Goal: Transaction & Acquisition: Download file/media

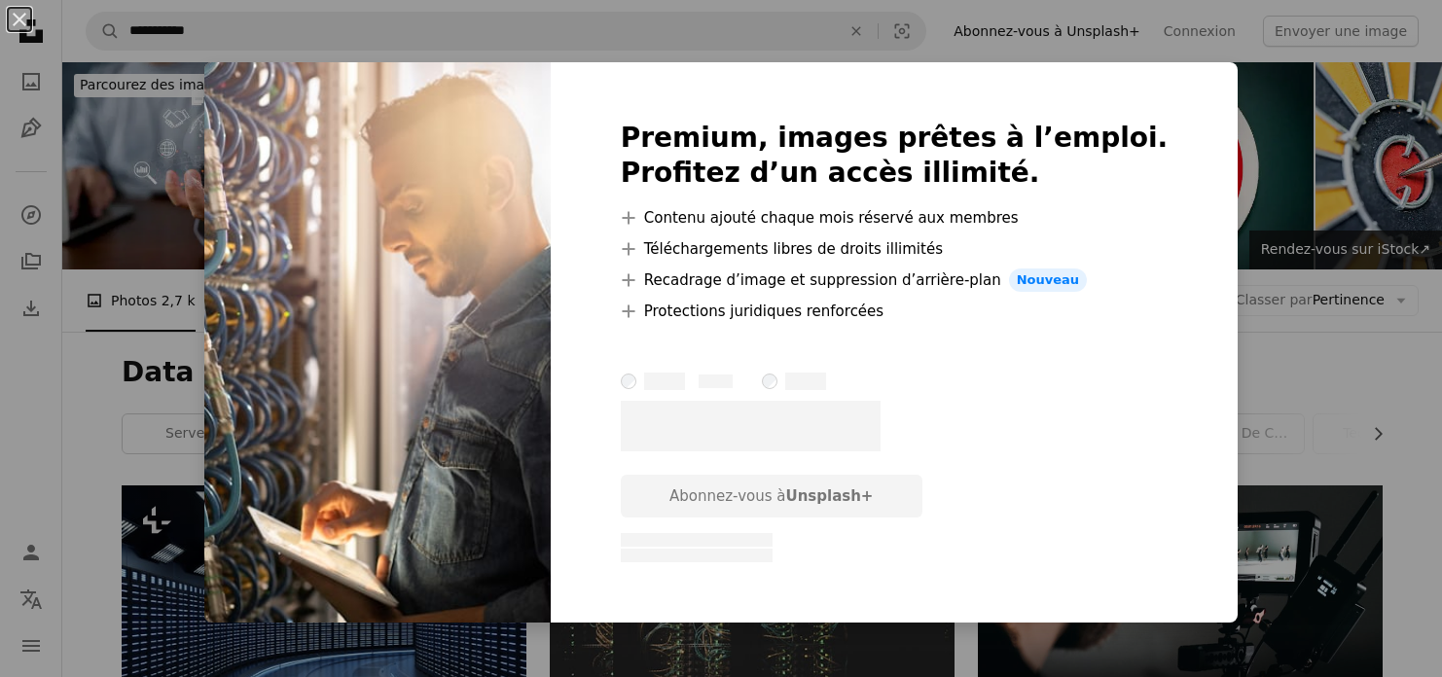
scroll to position [7538, 0]
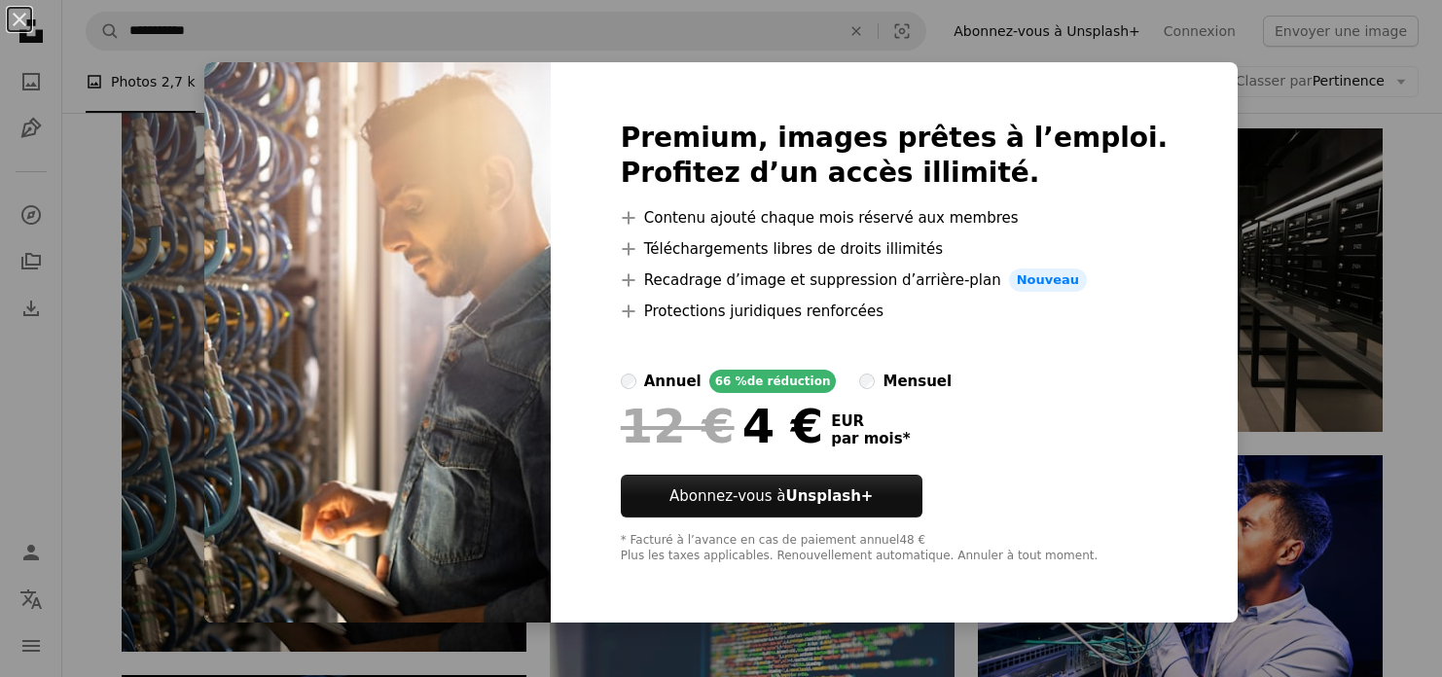
click at [84, 177] on div "An X shape Premium, images prêtes à l’emploi. Profitez d’un accès illimité. A p…" at bounding box center [721, 338] width 1442 height 677
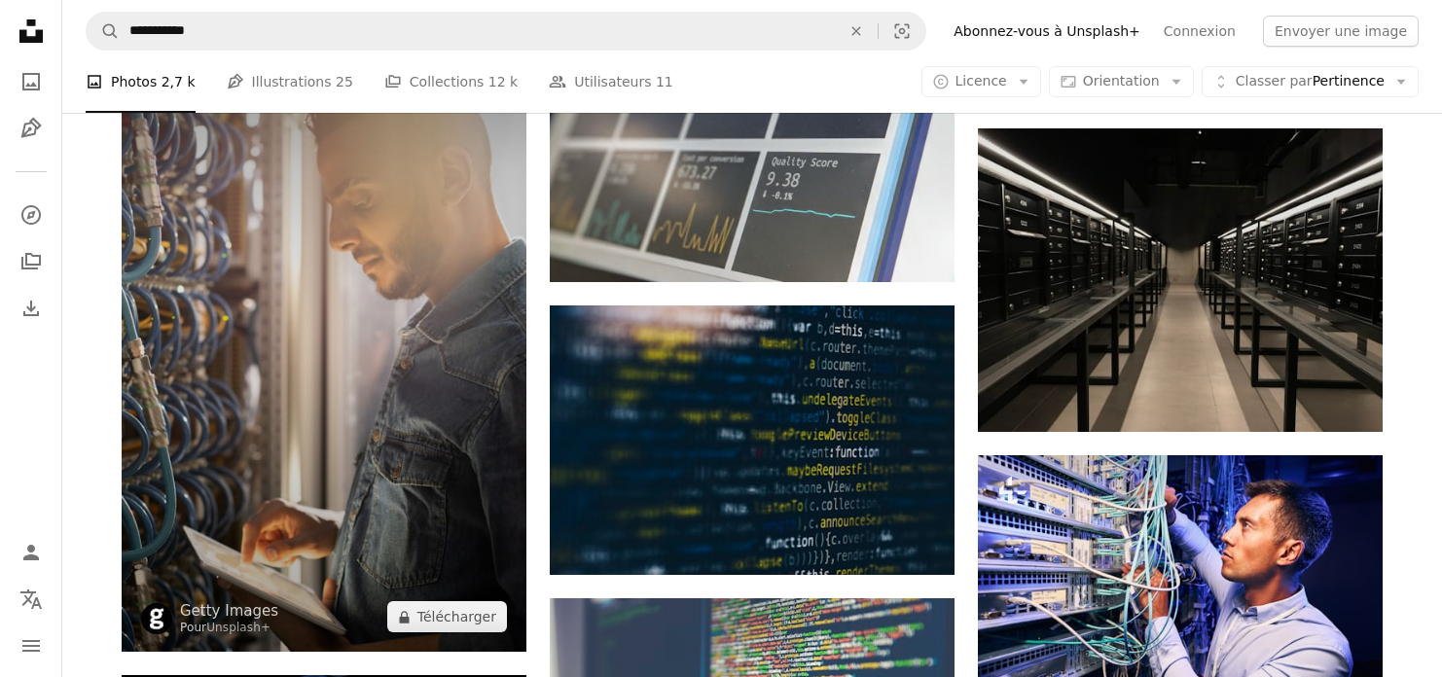
scroll to position [7550, 0]
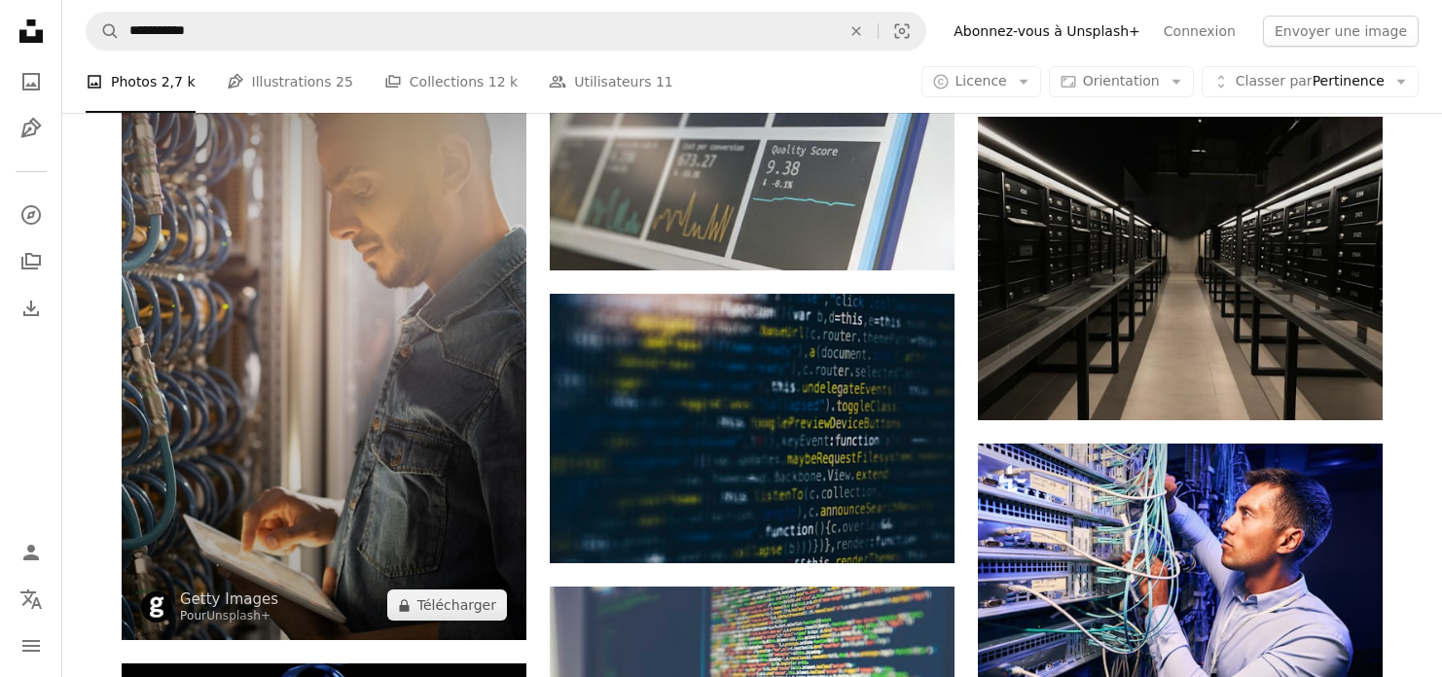
click at [333, 316] on img at bounding box center [324, 337] width 405 height 606
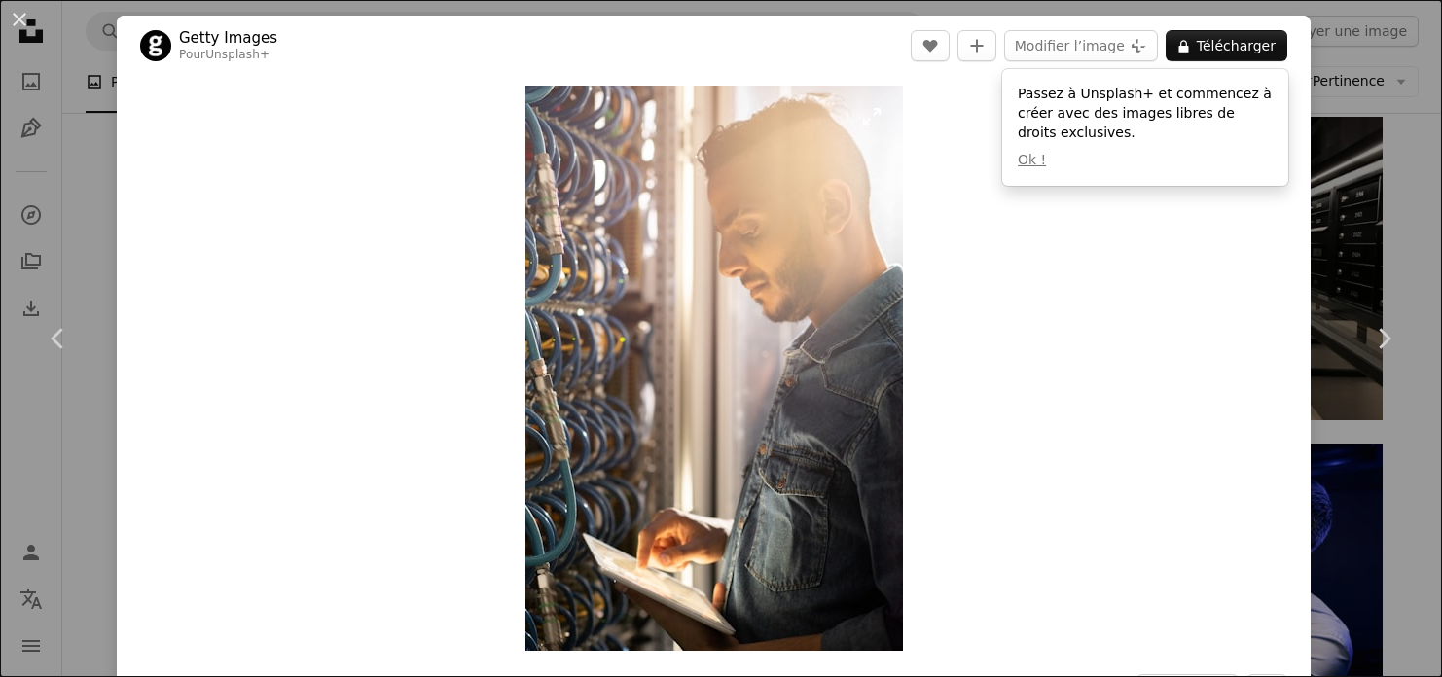
scroll to position [12, 0]
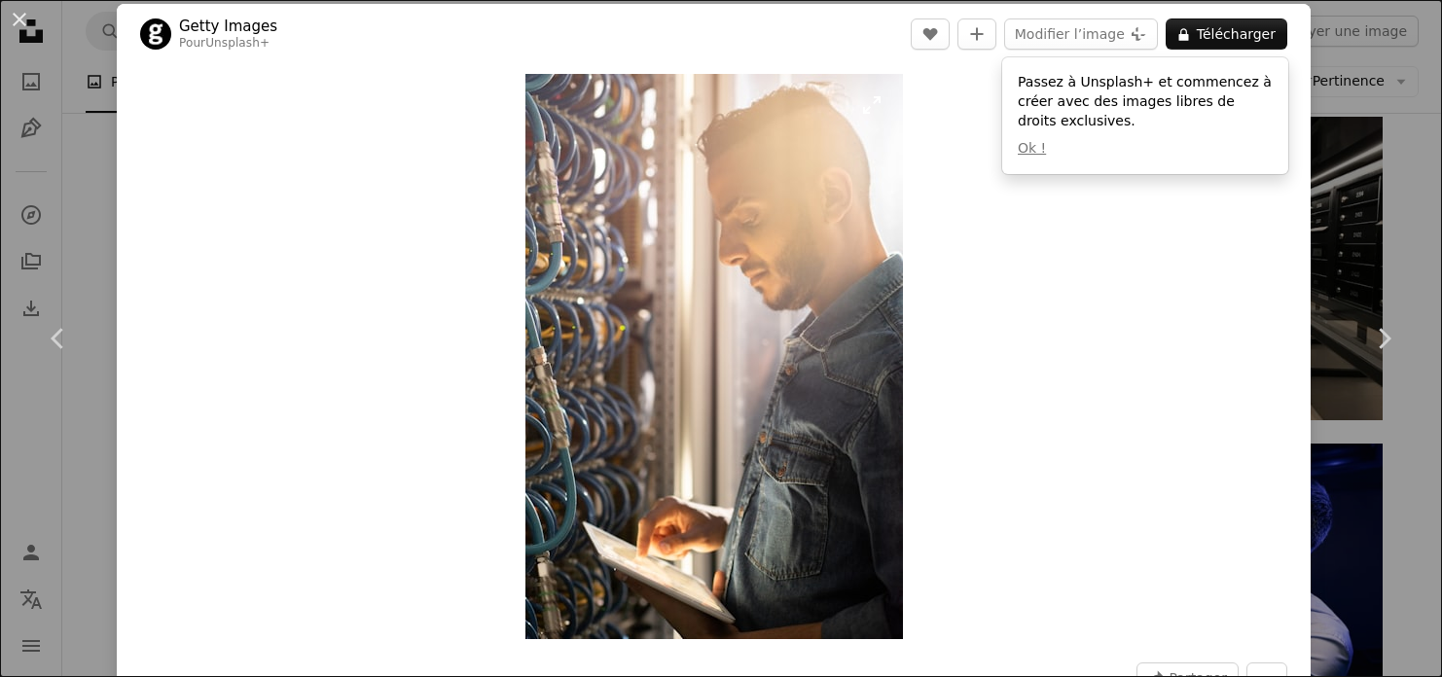
click at [709, 343] on img "Zoom sur cette image" at bounding box center [715, 356] width 378 height 565
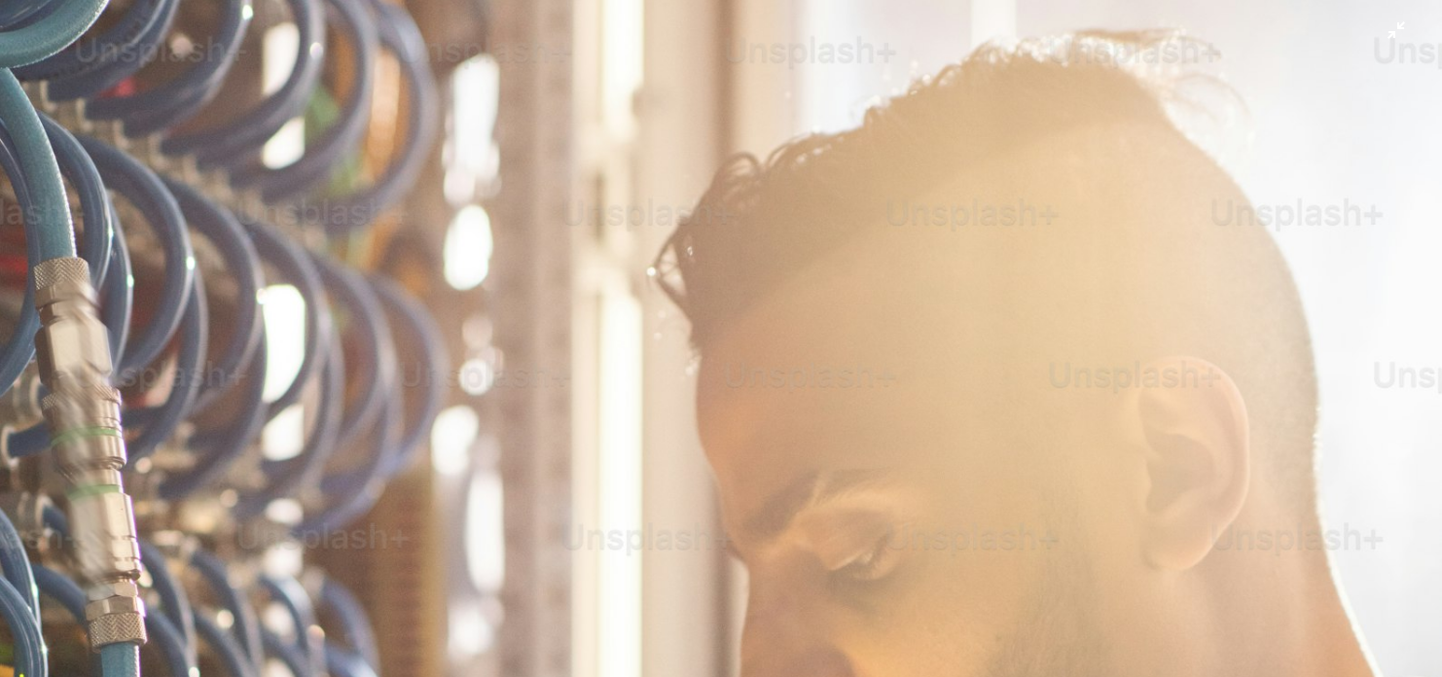
scroll to position [733, 0]
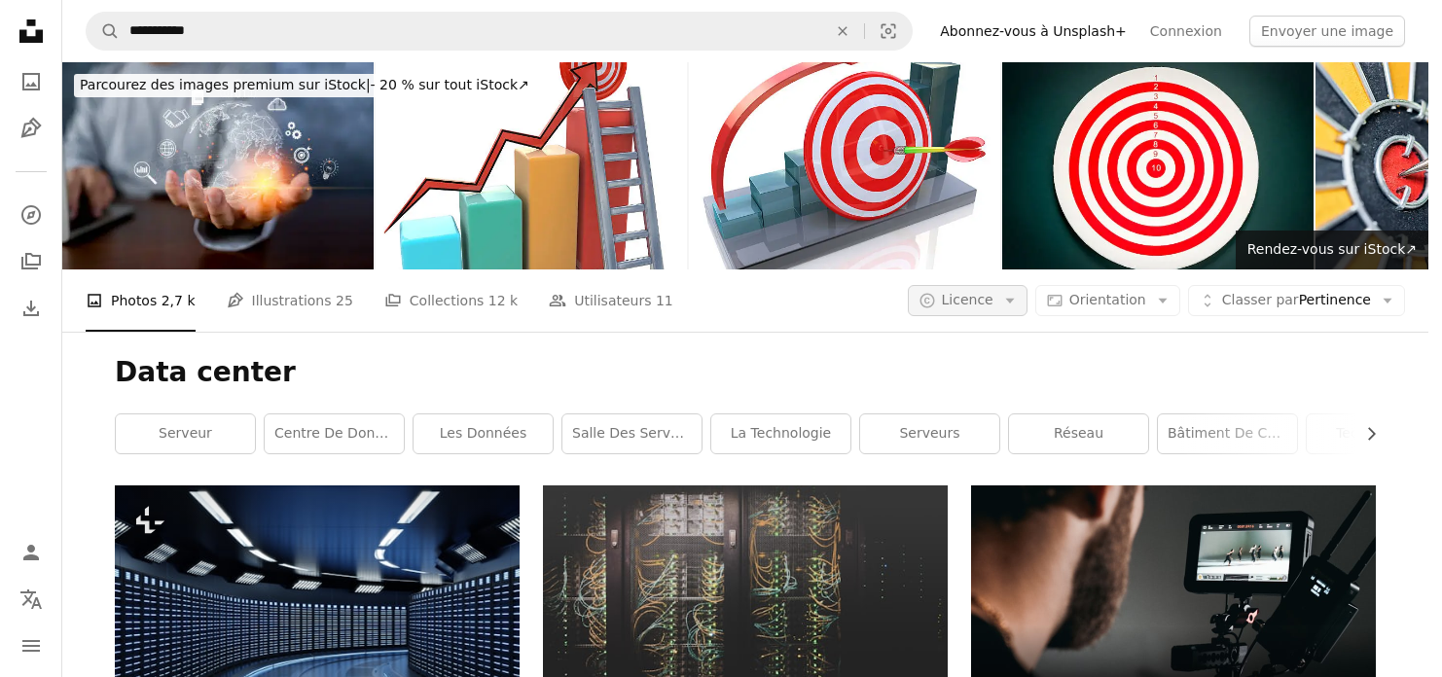
scroll to position [7240, 0]
click at [1014, 299] on icon "button" at bounding box center [1009, 301] width 9 height 5
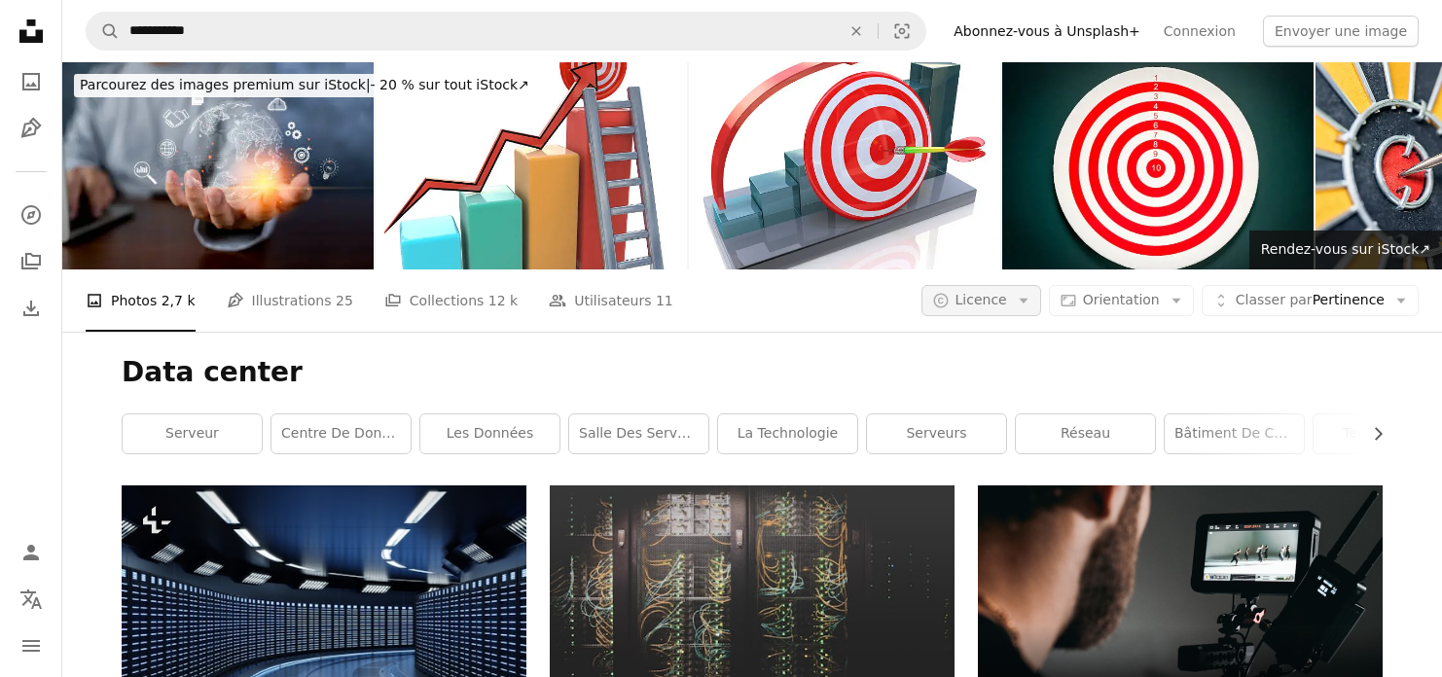
scroll to position [0, 0]
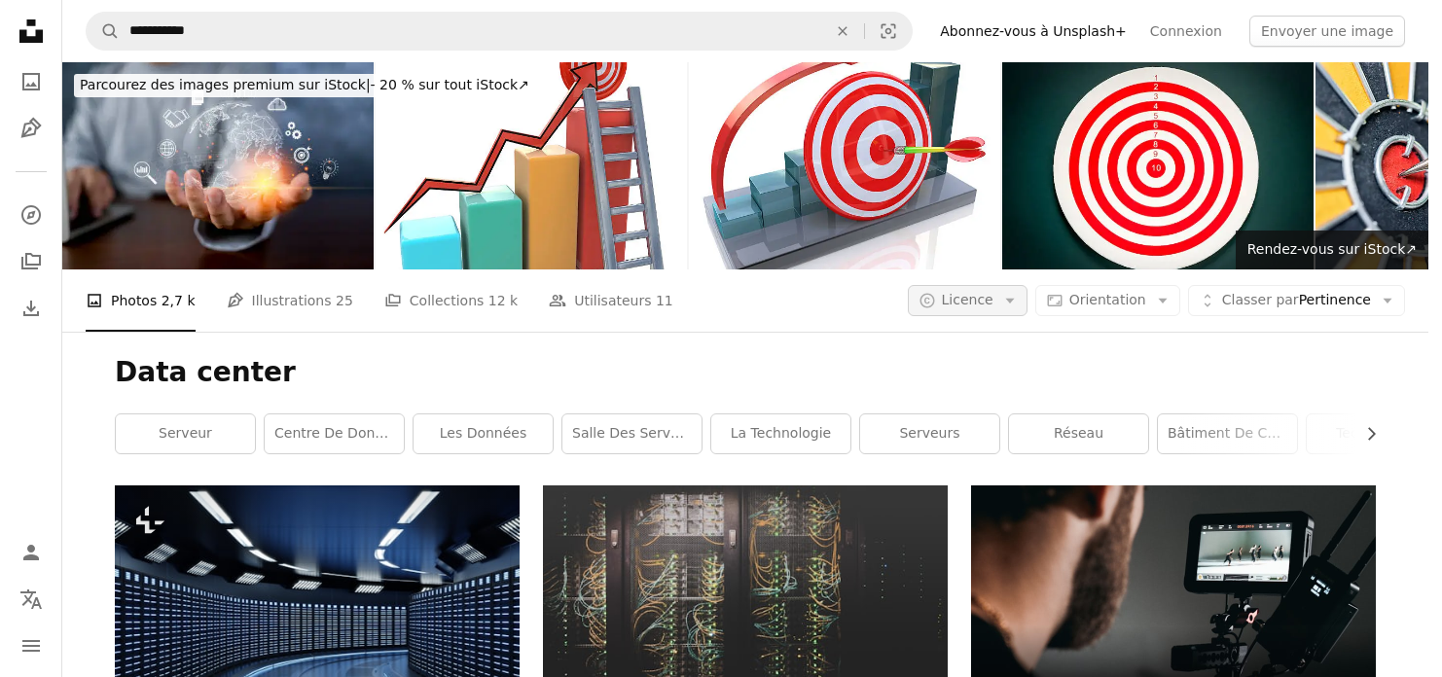
click at [1014, 299] on icon "button" at bounding box center [1009, 301] width 9 height 5
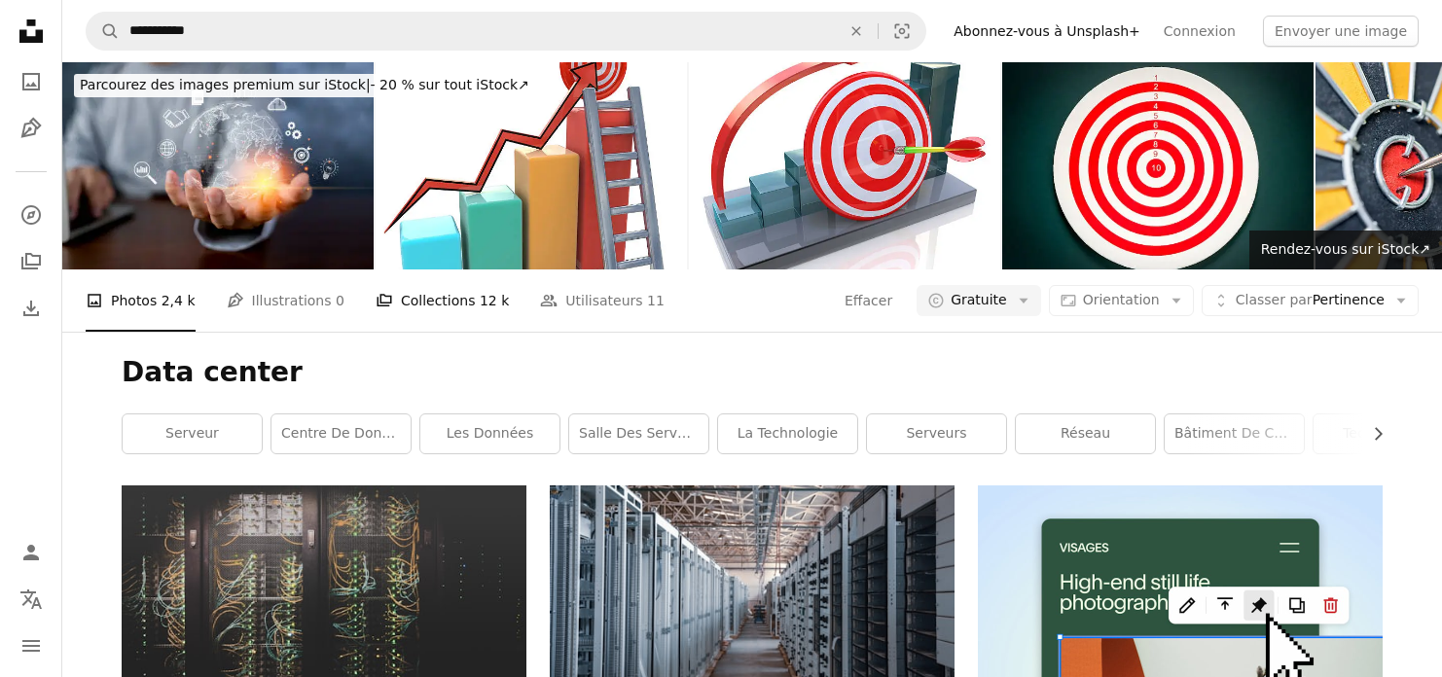
scroll to position [3691, 0]
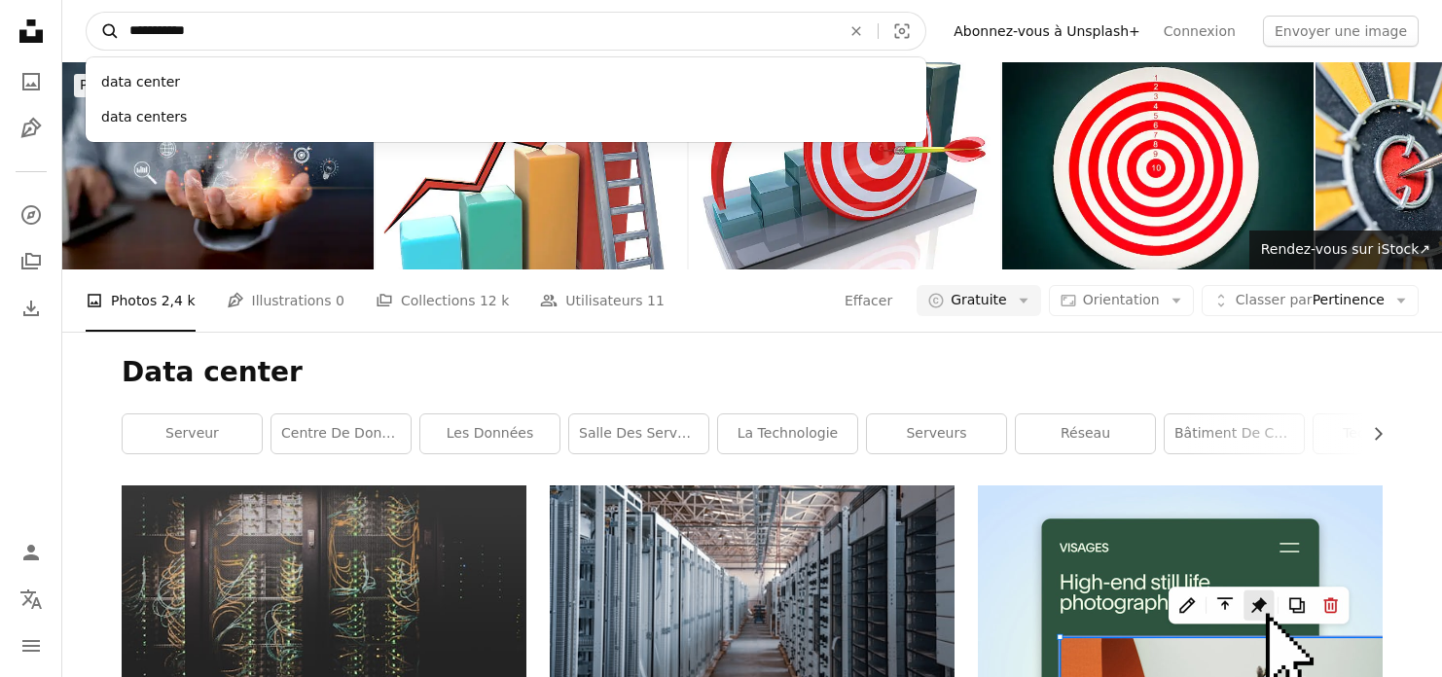
drag, startPoint x: 279, startPoint y: 37, endPoint x: 99, endPoint y: 35, distance: 180.1
click at [99, 35] on form "**********" at bounding box center [506, 31] width 841 height 39
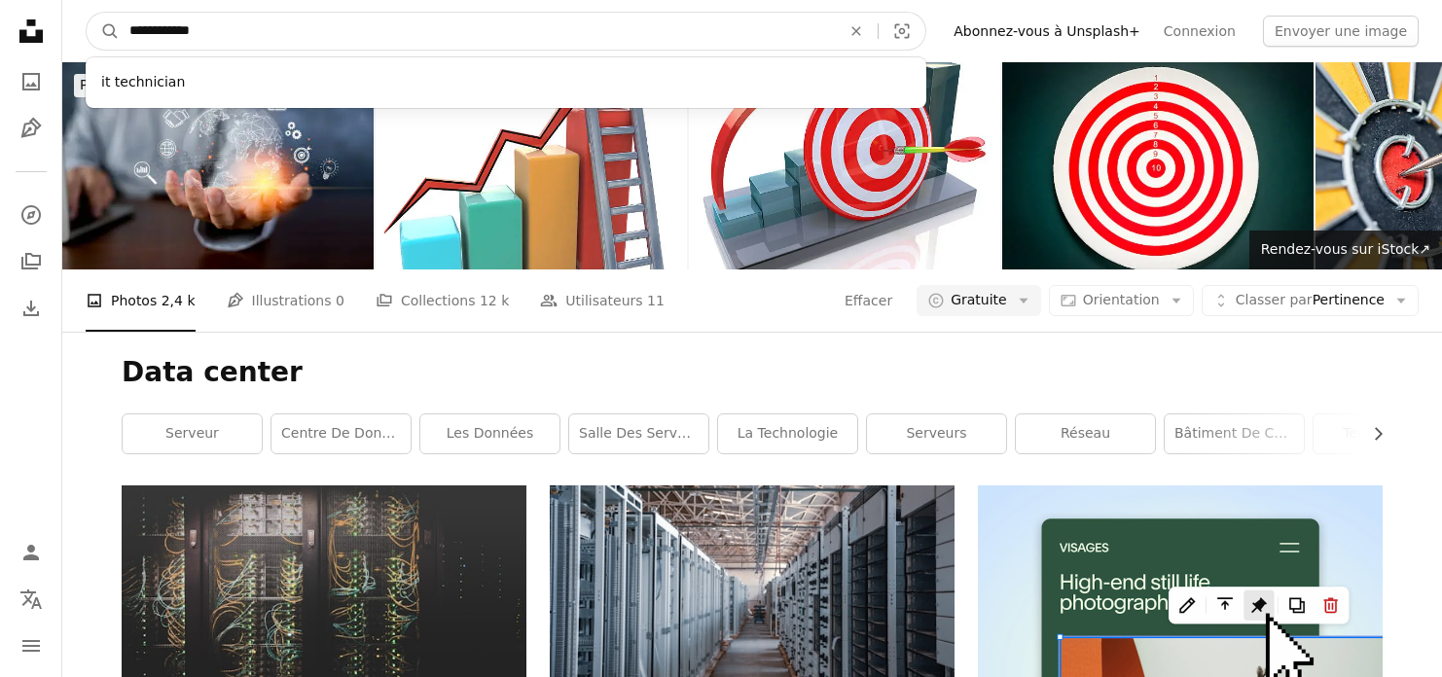
type input "**********"
click at [103, 31] on button "A magnifying glass" at bounding box center [103, 31] width 33 height 37
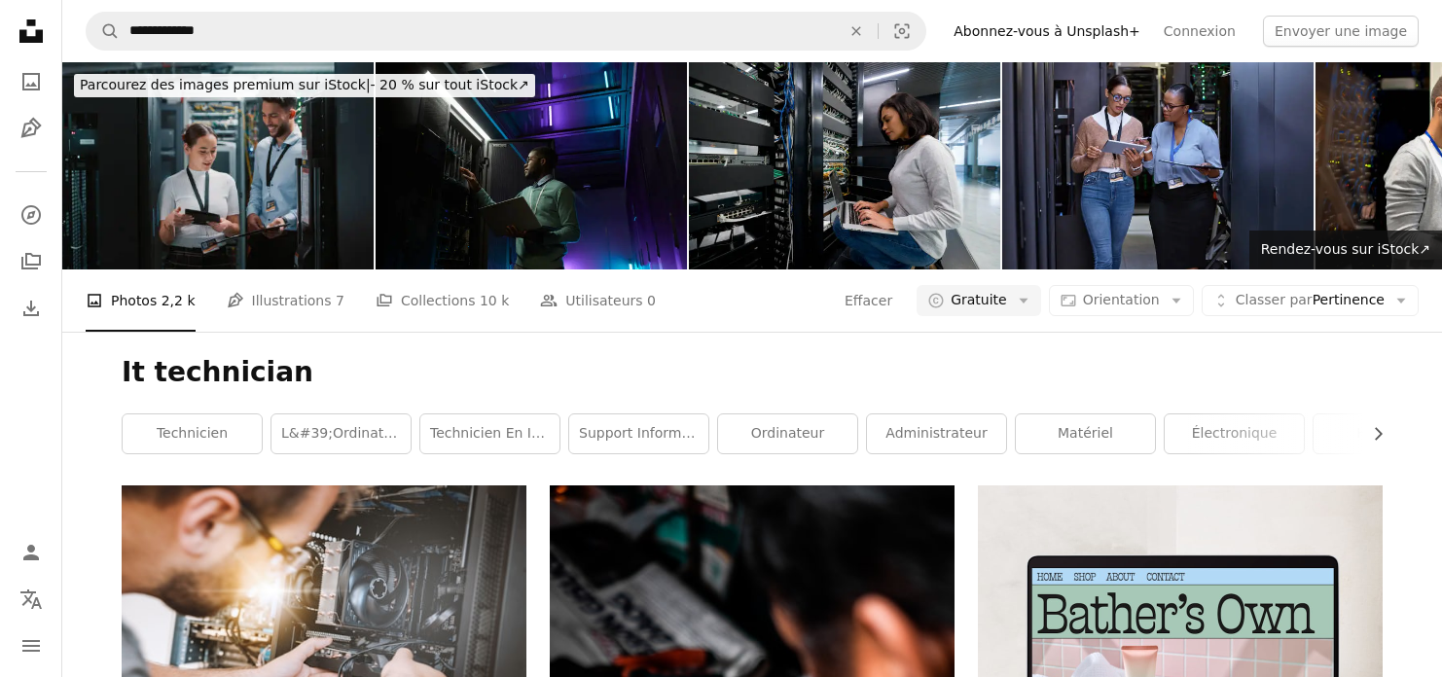
scroll to position [5972, 0]
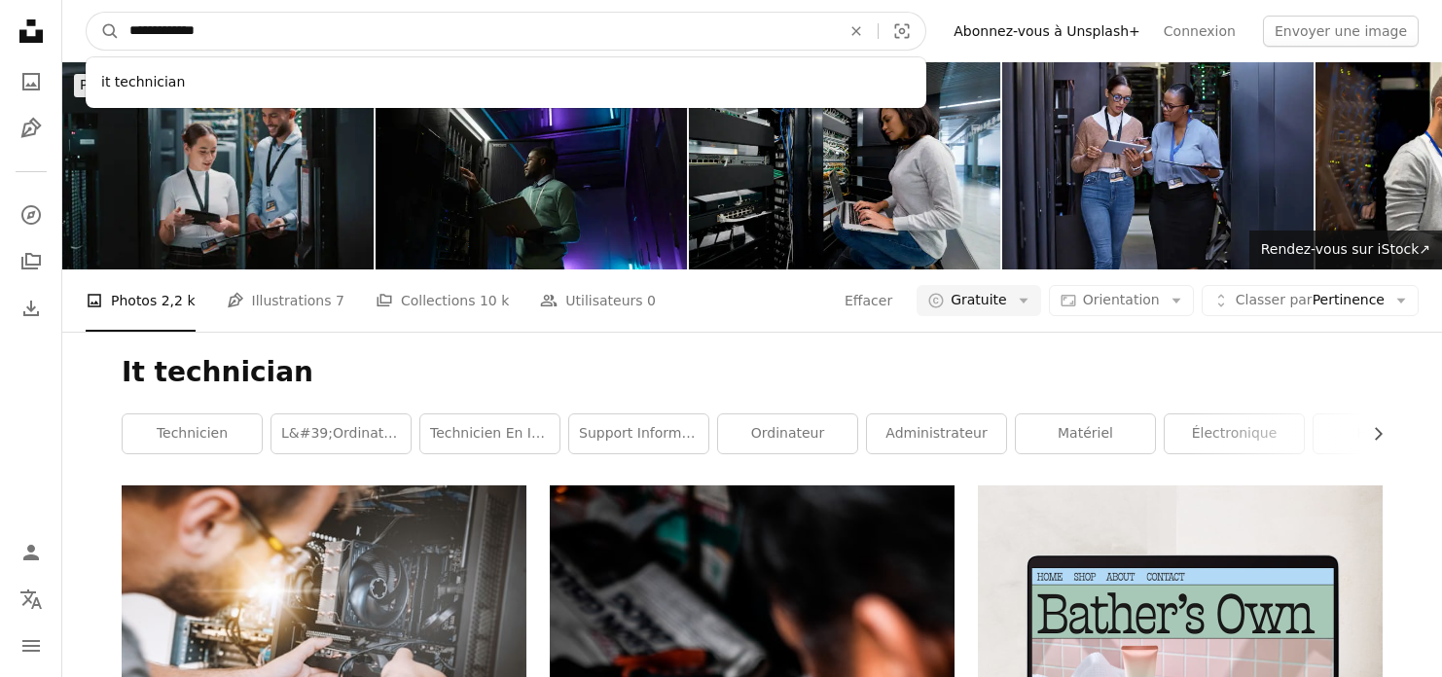
drag, startPoint x: 240, startPoint y: 24, endPoint x: 230, endPoint y: 25, distance: 10.8
click at [230, 25] on input "**********" at bounding box center [477, 31] width 715 height 37
drag, startPoint x: 138, startPoint y: 34, endPoint x: 125, endPoint y: 34, distance: 13.6
click at [125, 34] on input "**********" at bounding box center [477, 31] width 715 height 37
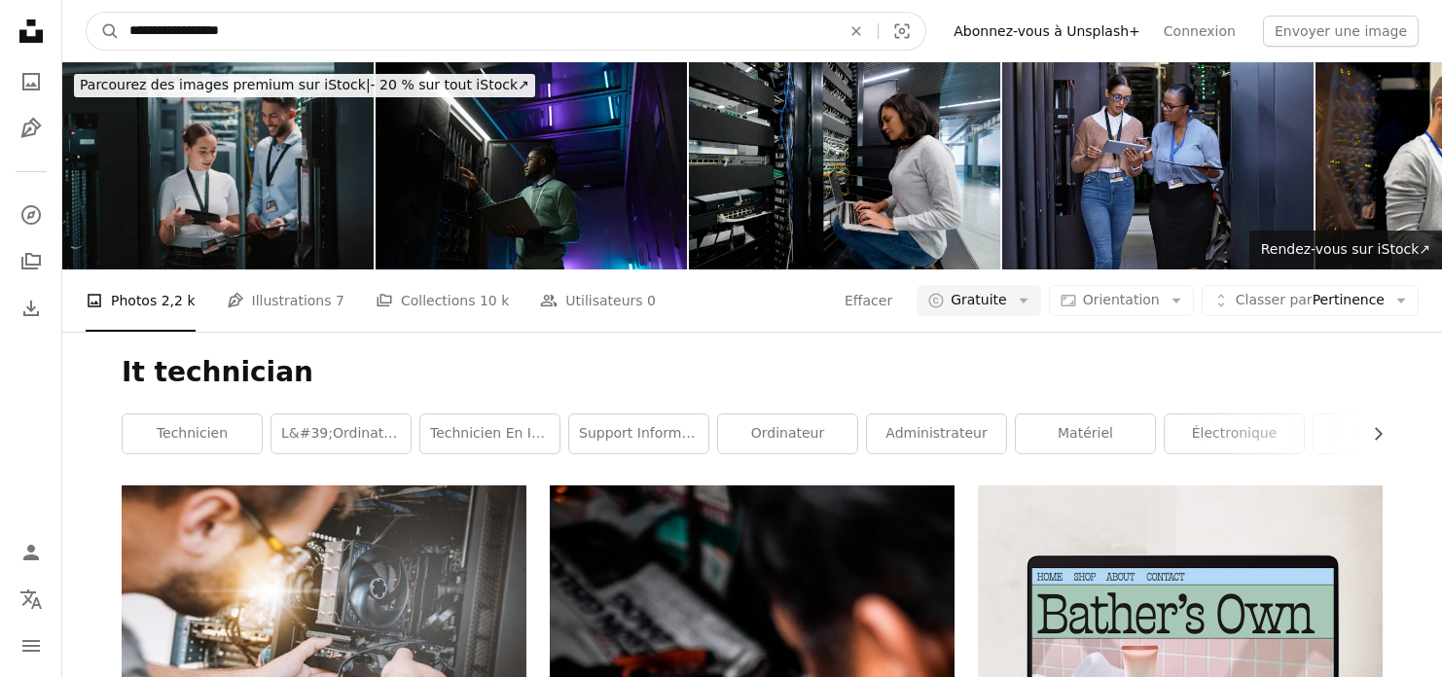
type input "**********"
click at [103, 31] on button "A magnifying glass" at bounding box center [103, 31] width 33 height 37
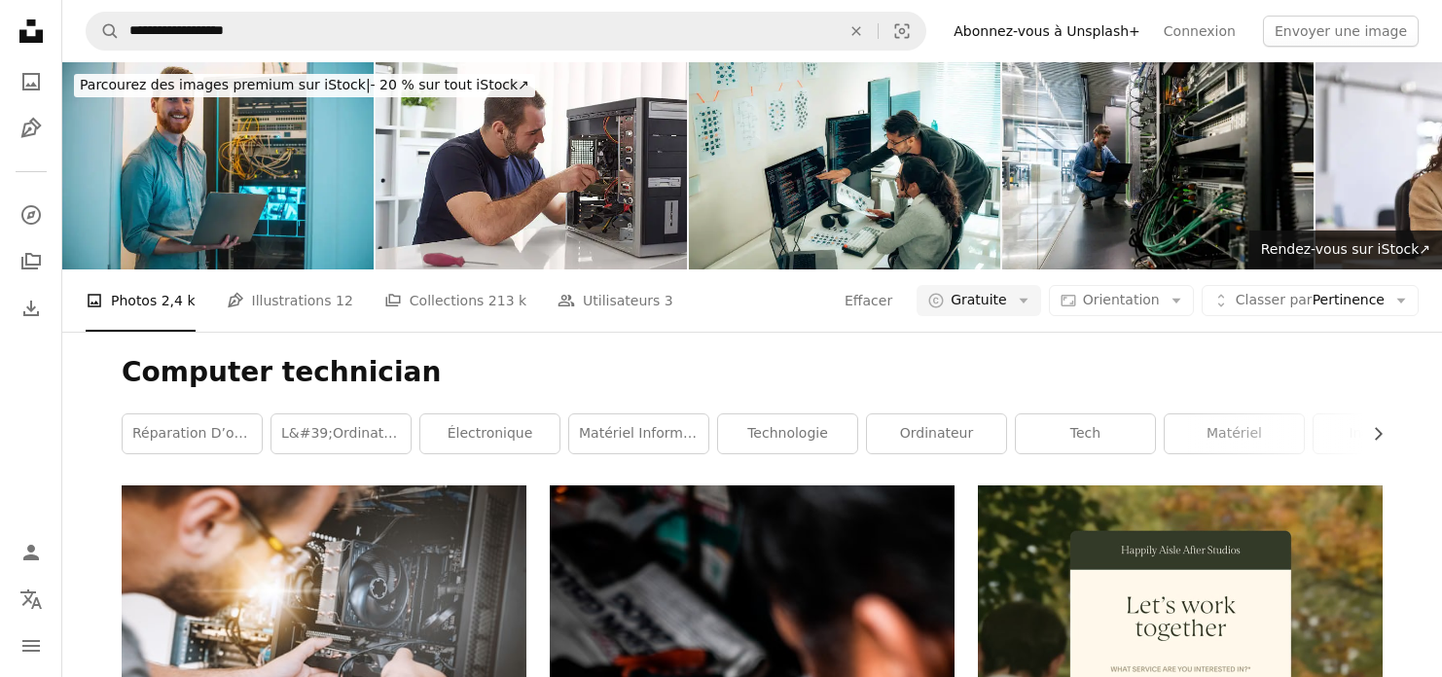
scroll to position [1326, 0]
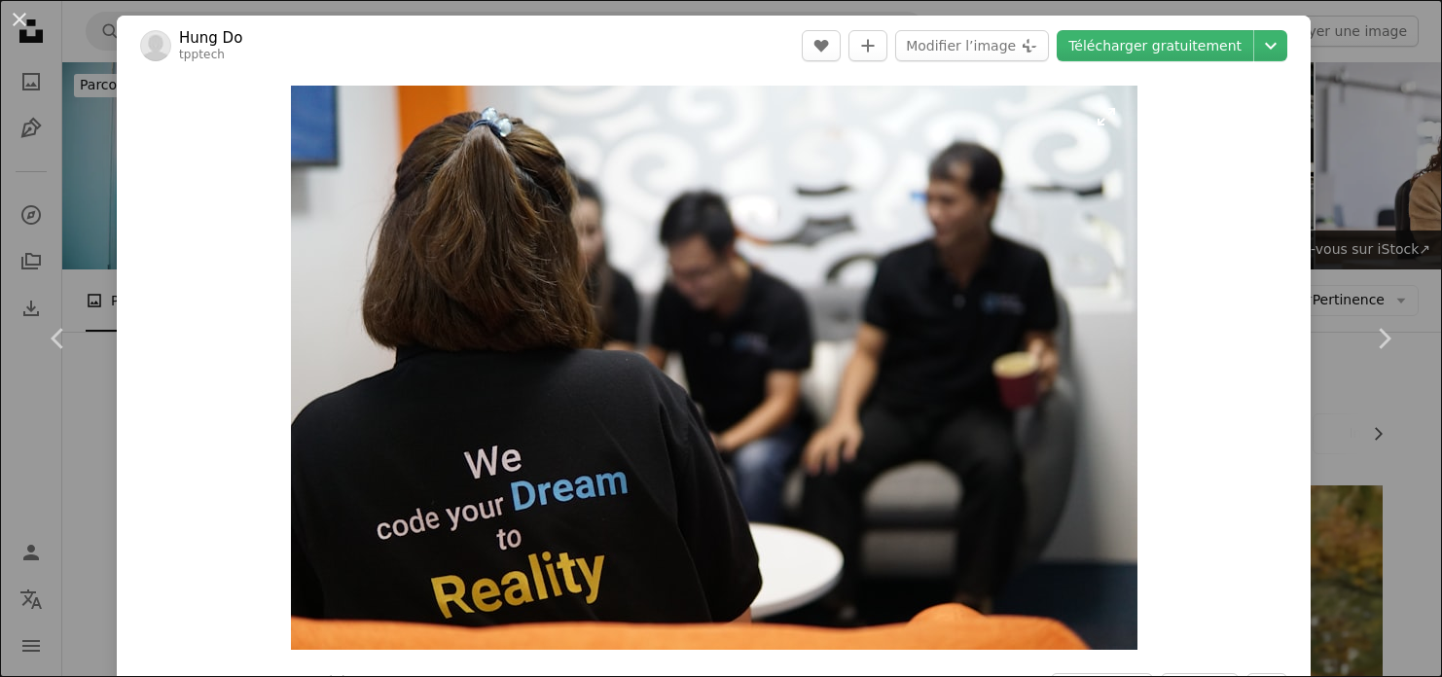
scroll to position [12, 0]
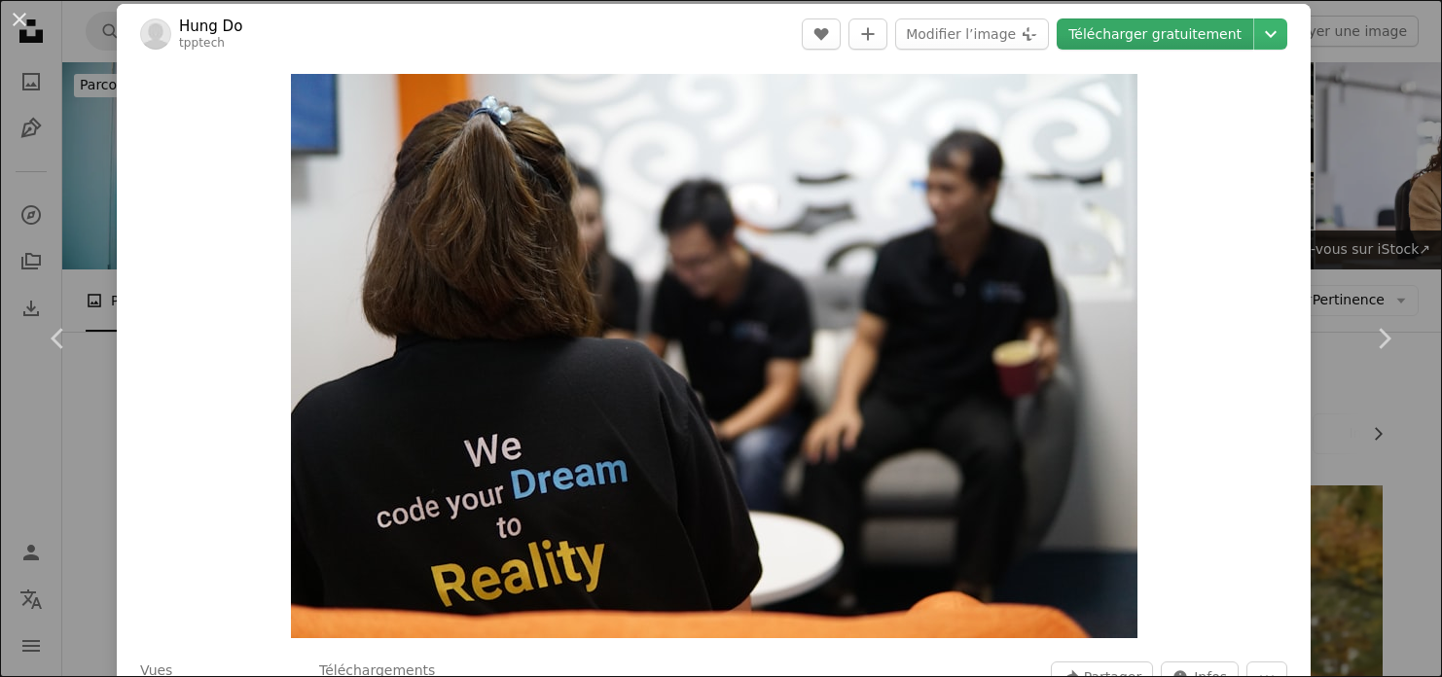
click at [1160, 38] on link "Télécharger gratuitement" at bounding box center [1155, 33] width 197 height 31
